Goal: Register for event/course

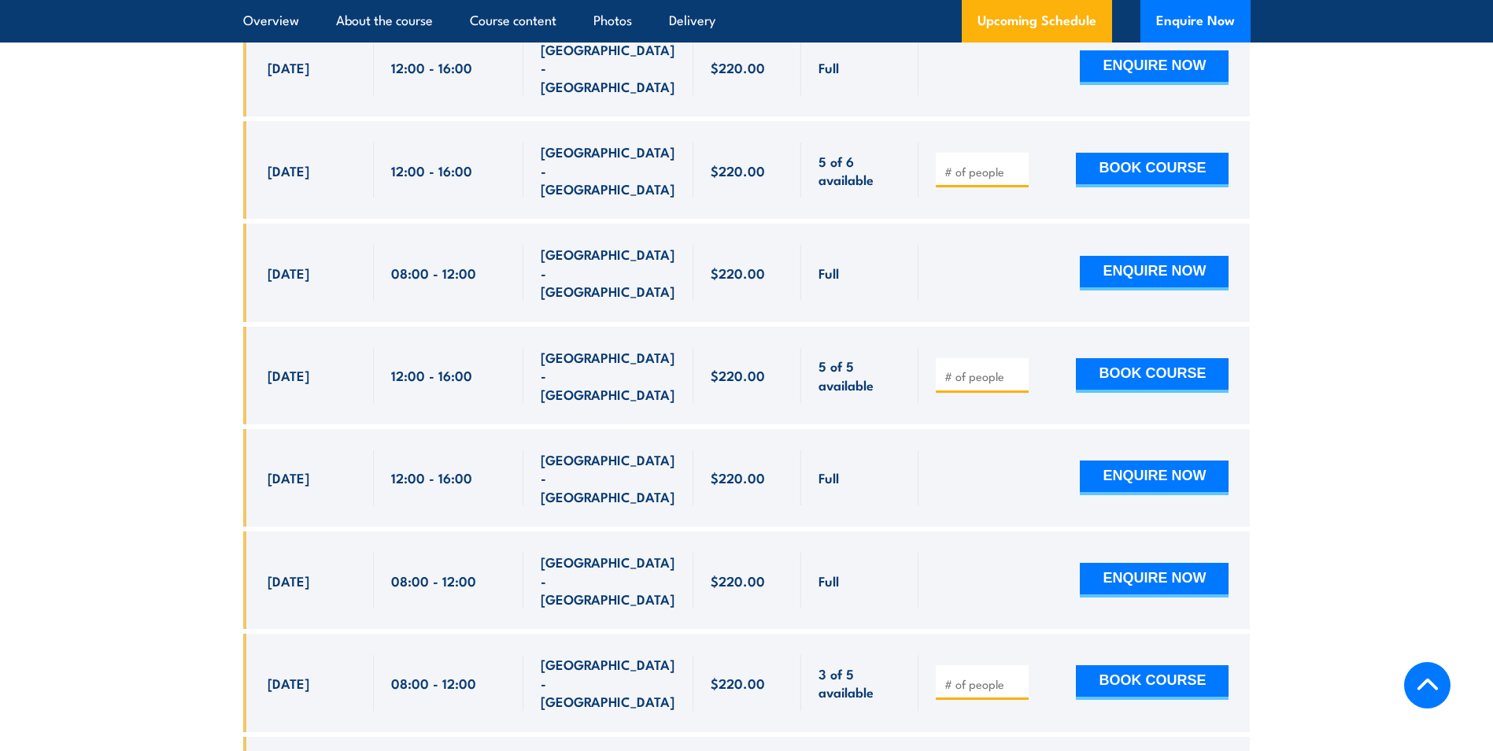
scroll to position [2912, 0]
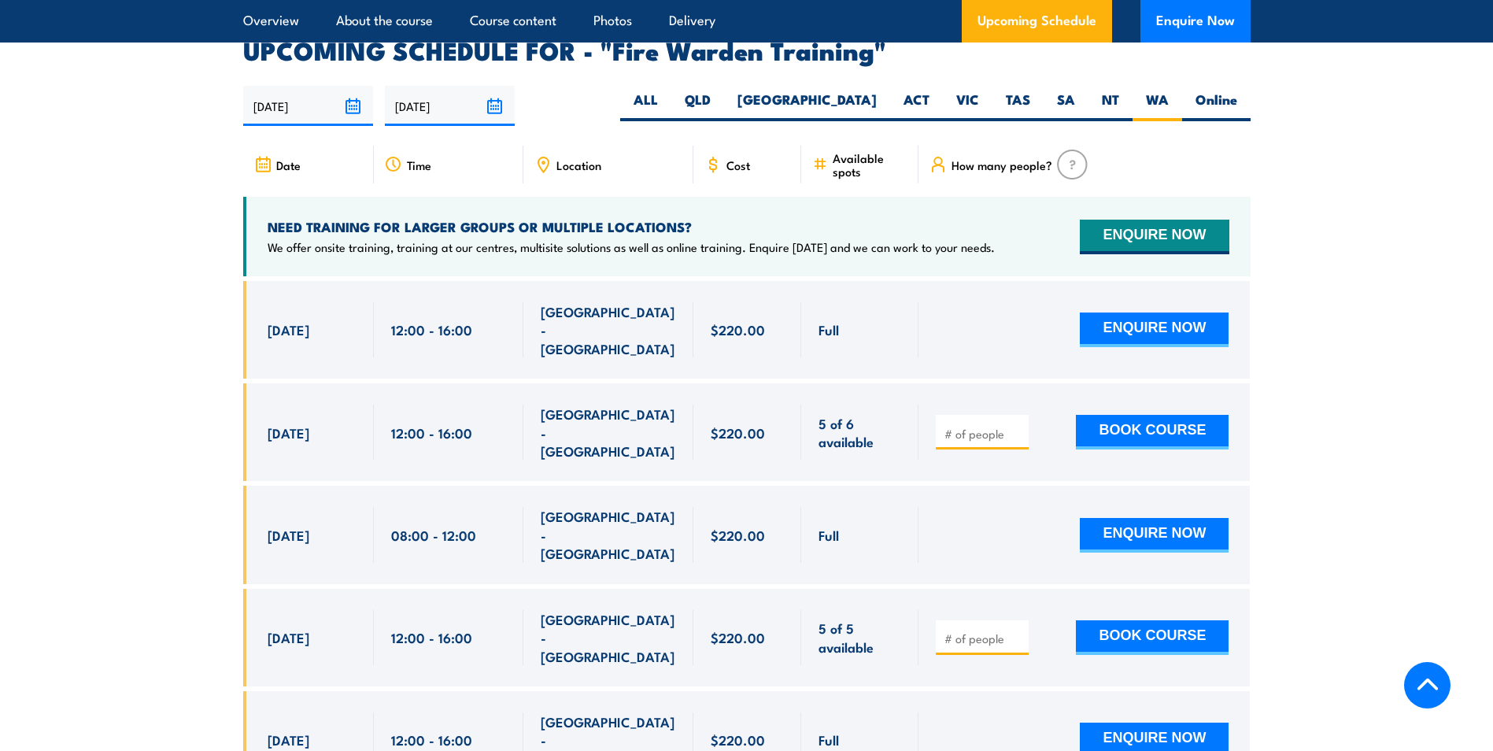
click at [541, 156] on icon at bounding box center [542, 164] width 17 height 17
click at [566, 158] on span "Location" at bounding box center [578, 164] width 45 height 13
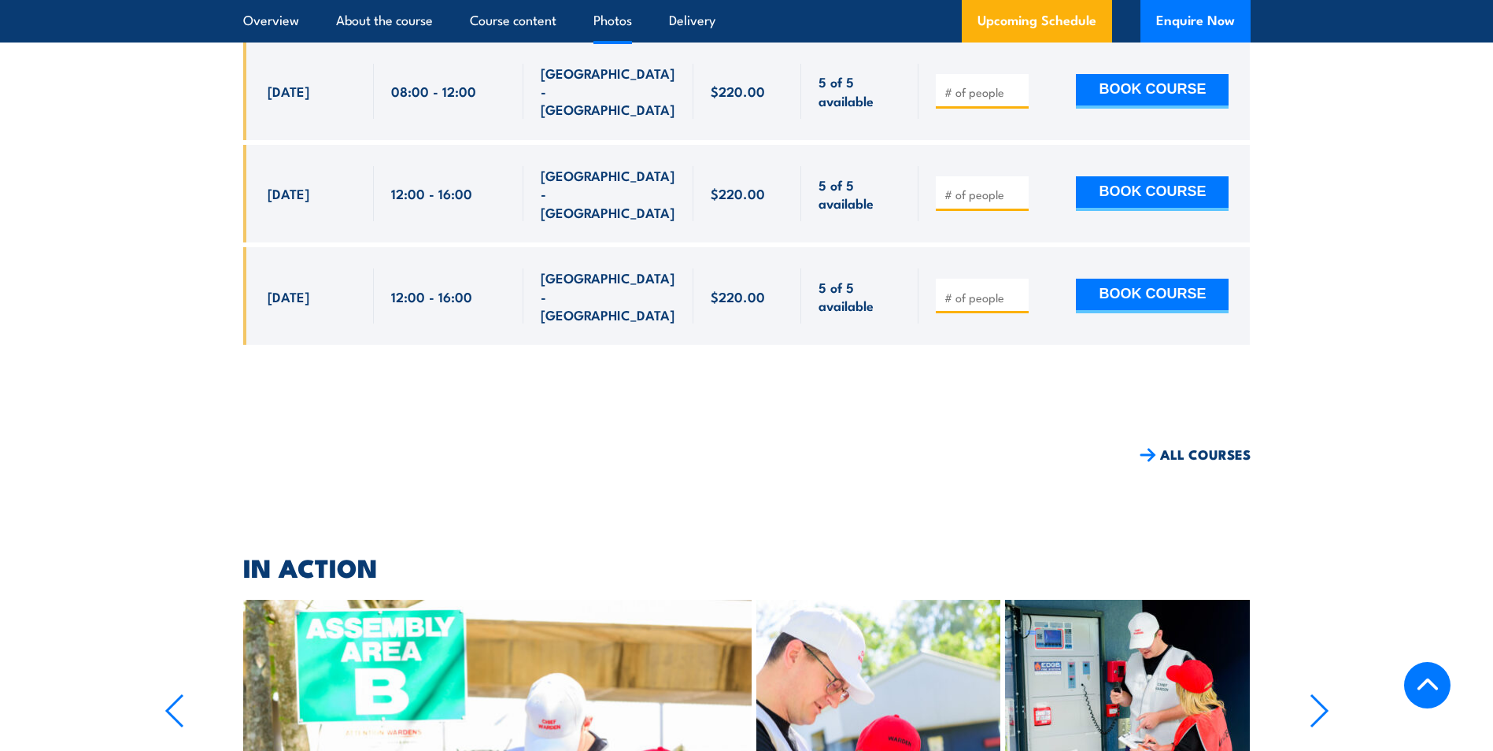
scroll to position [4498, 0]
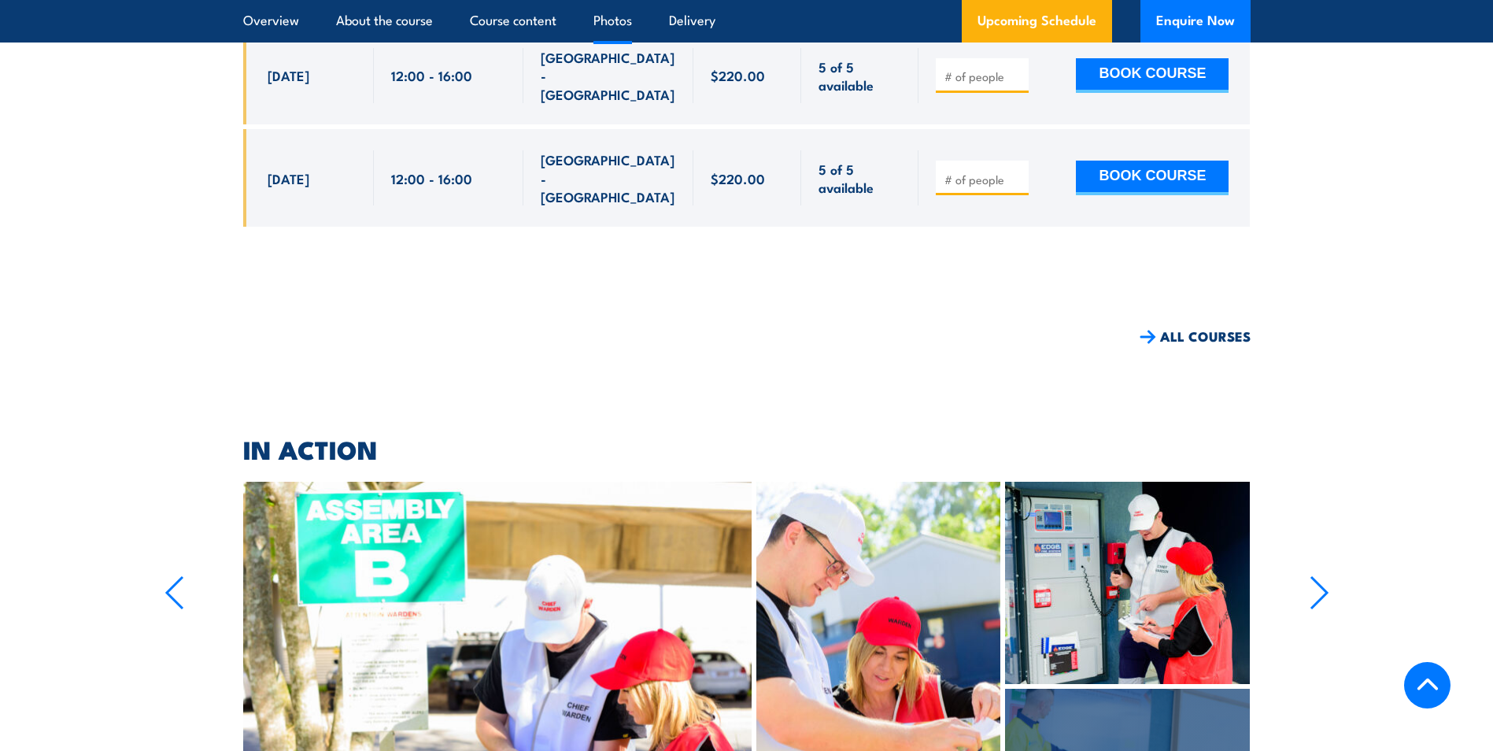
click at [1321, 575] on icon "button" at bounding box center [1320, 592] width 20 height 35
click at [1319, 575] on icon "button" at bounding box center [1320, 592] width 20 height 35
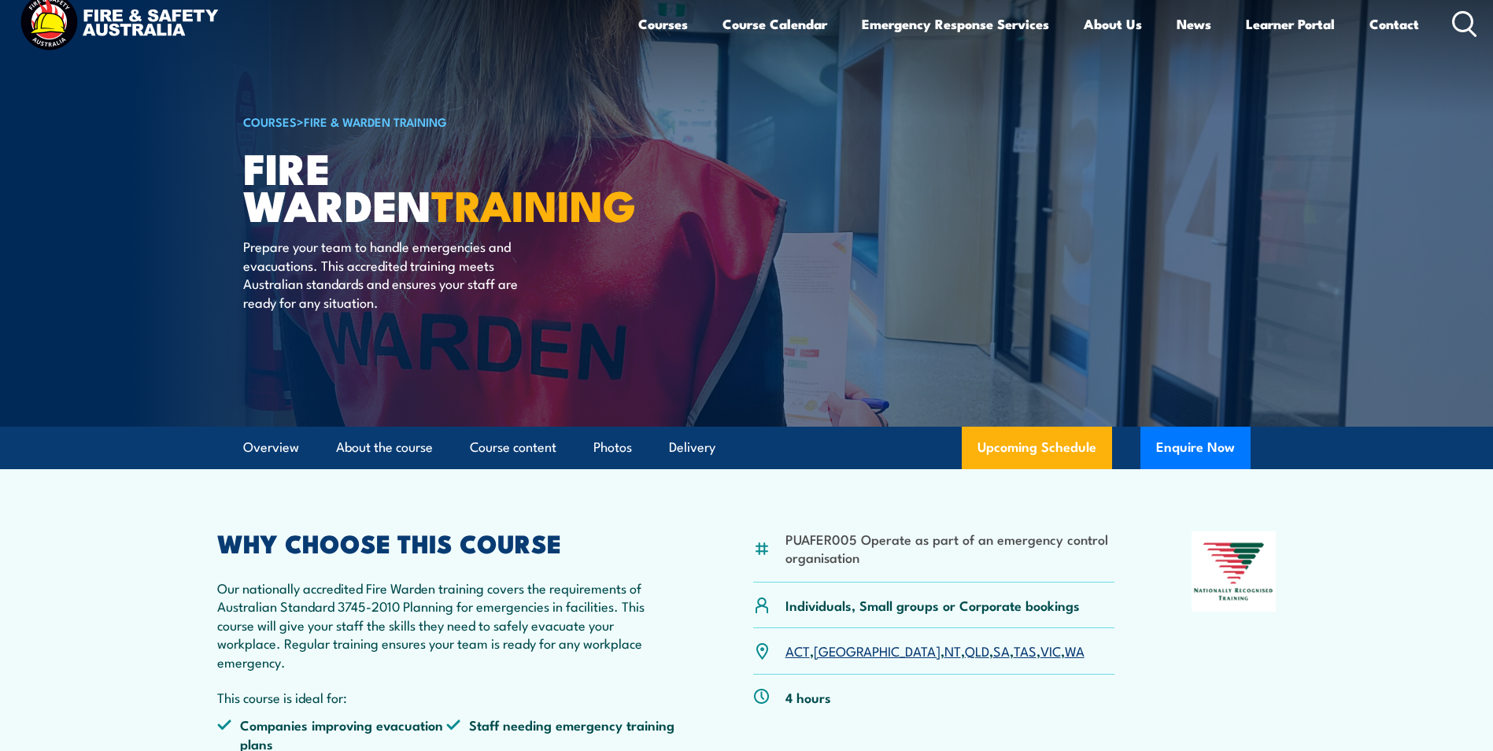
scroll to position [0, 0]
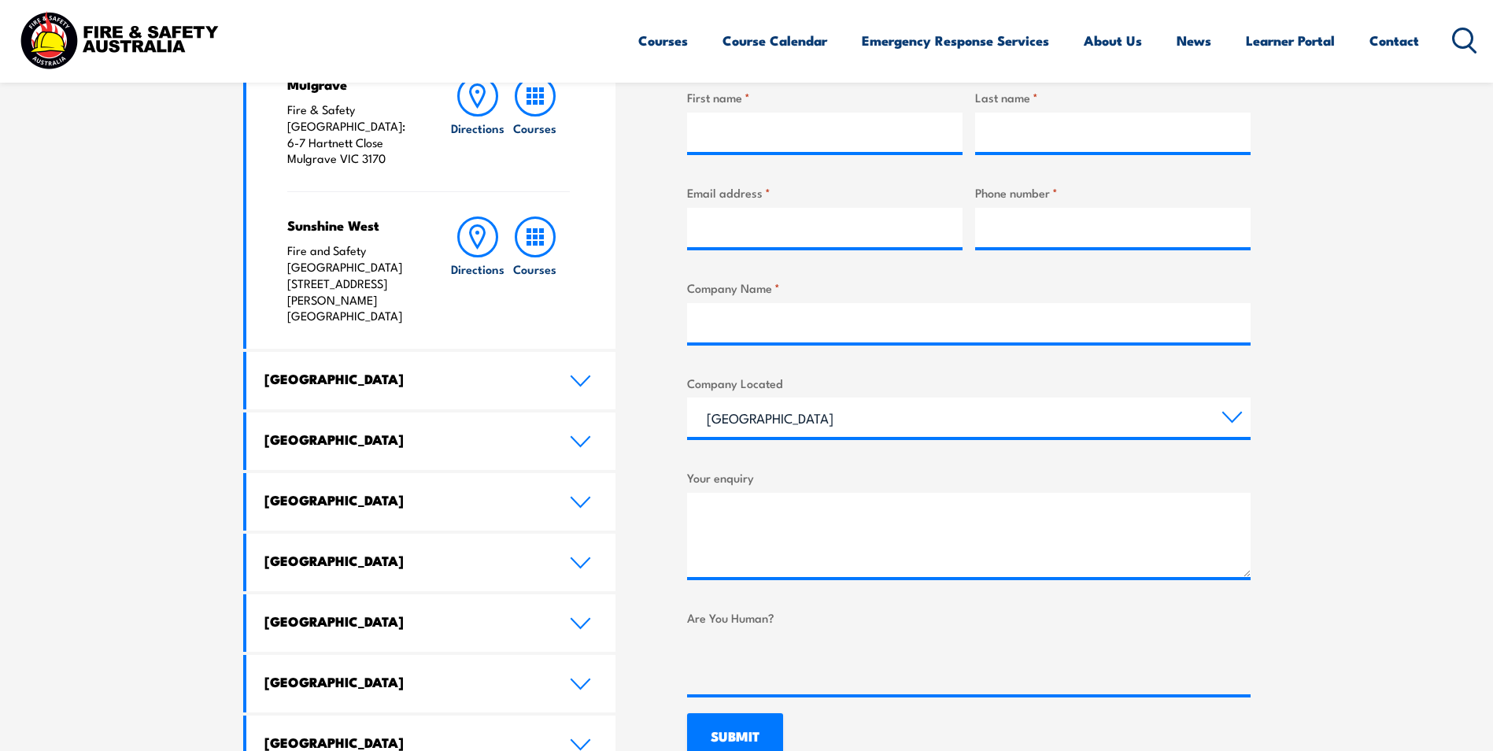
scroll to position [656, 0]
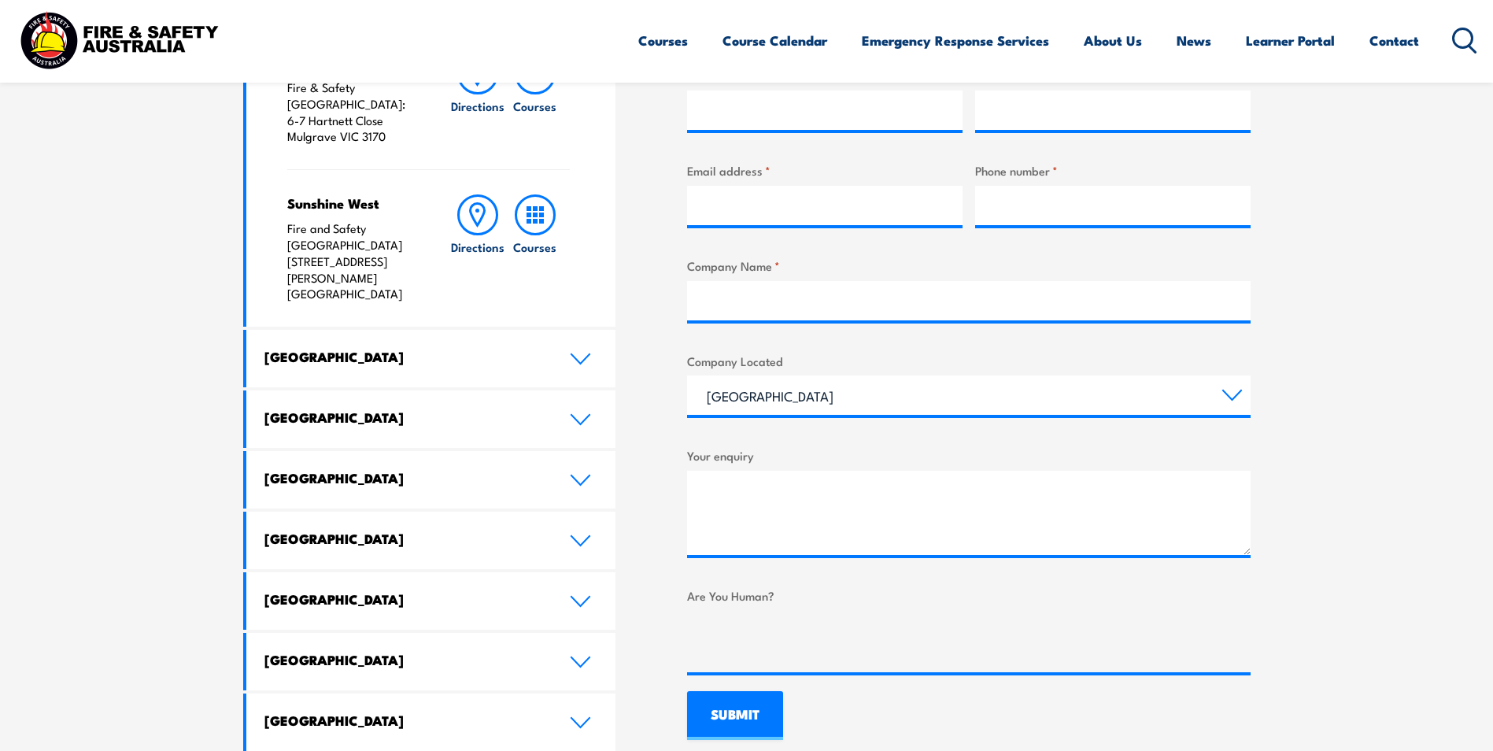
drag, startPoint x: 575, startPoint y: 433, endPoint x: 550, endPoint y: 421, distance: 27.8
click at [574, 474] on icon at bounding box center [580, 480] width 21 height 13
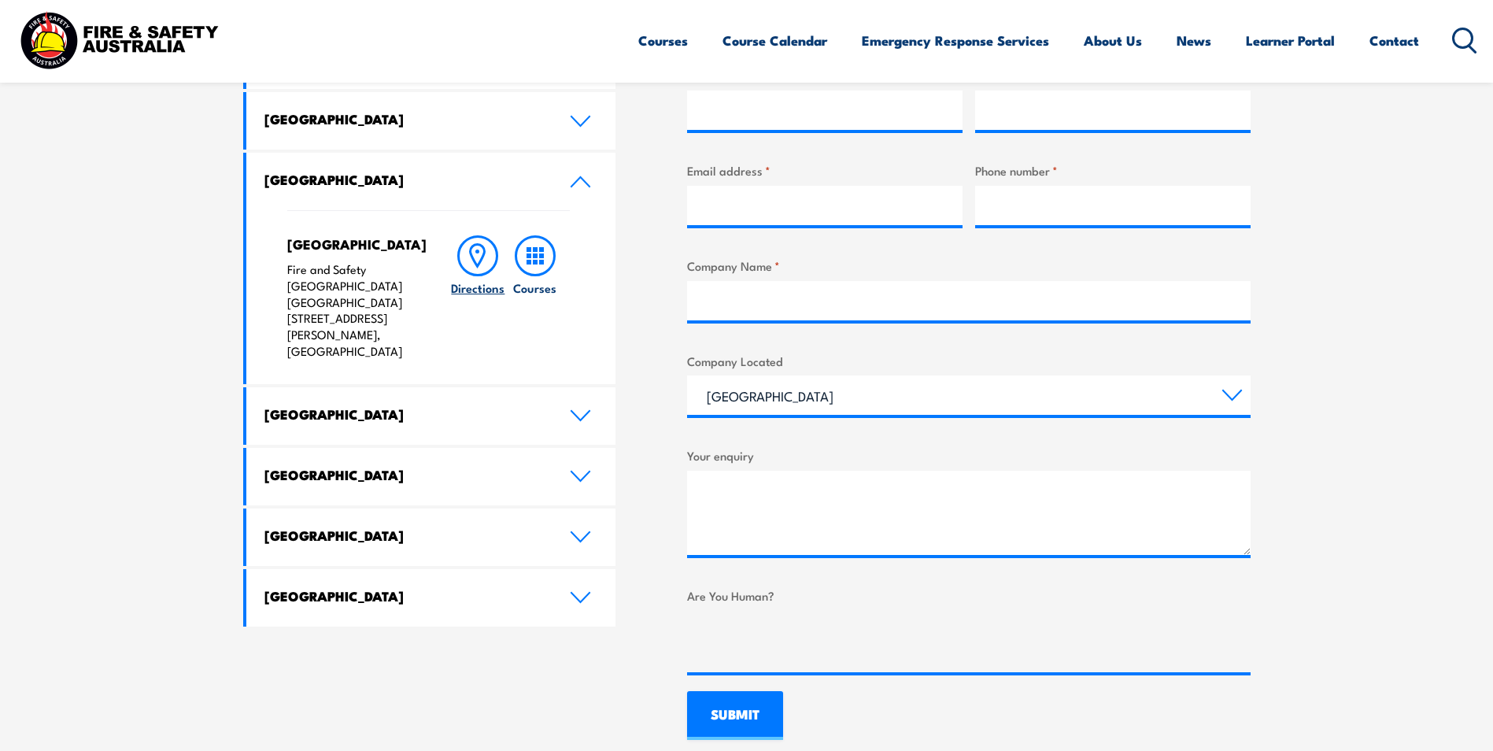
click at [473, 260] on icon at bounding box center [478, 256] width 14 height 22
